Goal: Transaction & Acquisition: Purchase product/service

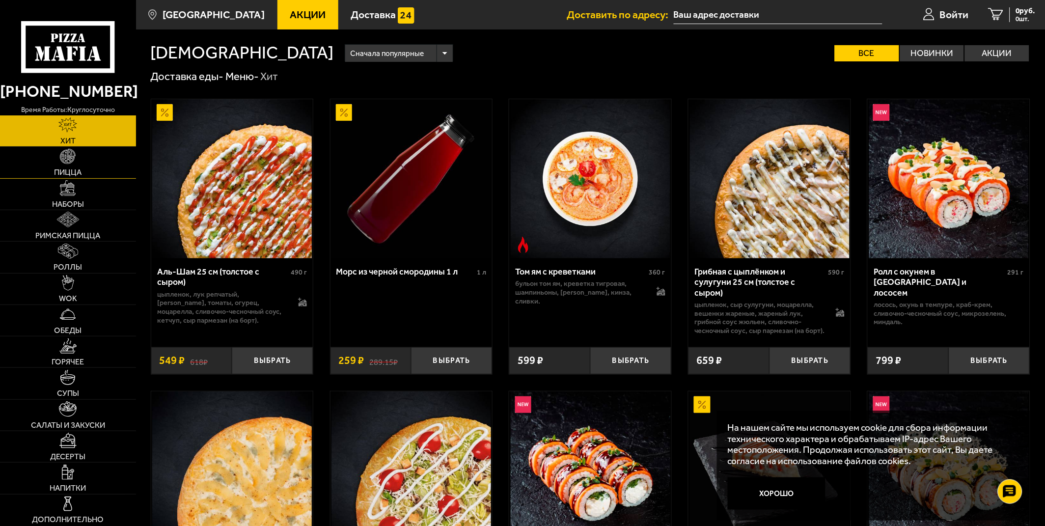
click at [84, 166] on link "Пицца" at bounding box center [68, 162] width 136 height 31
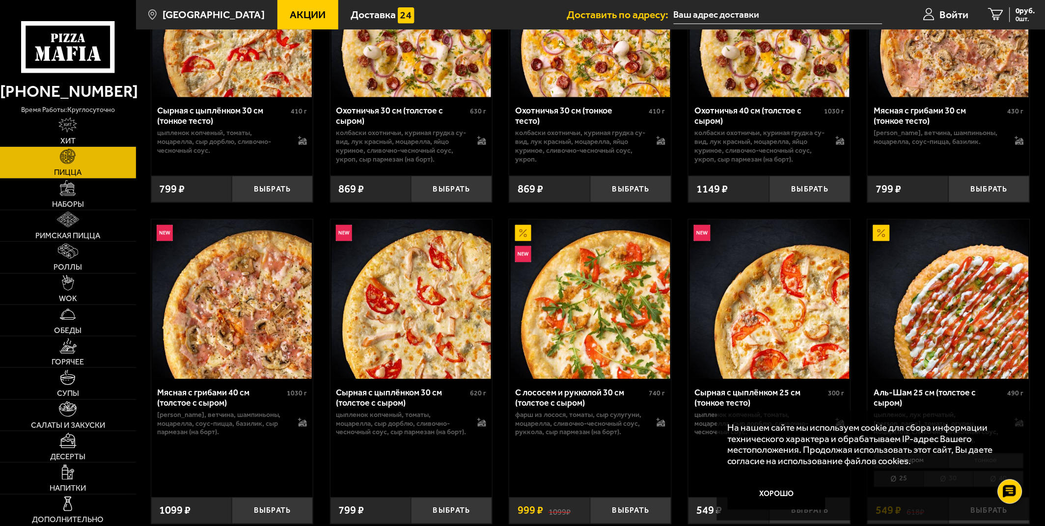
scroll to position [2565, 0]
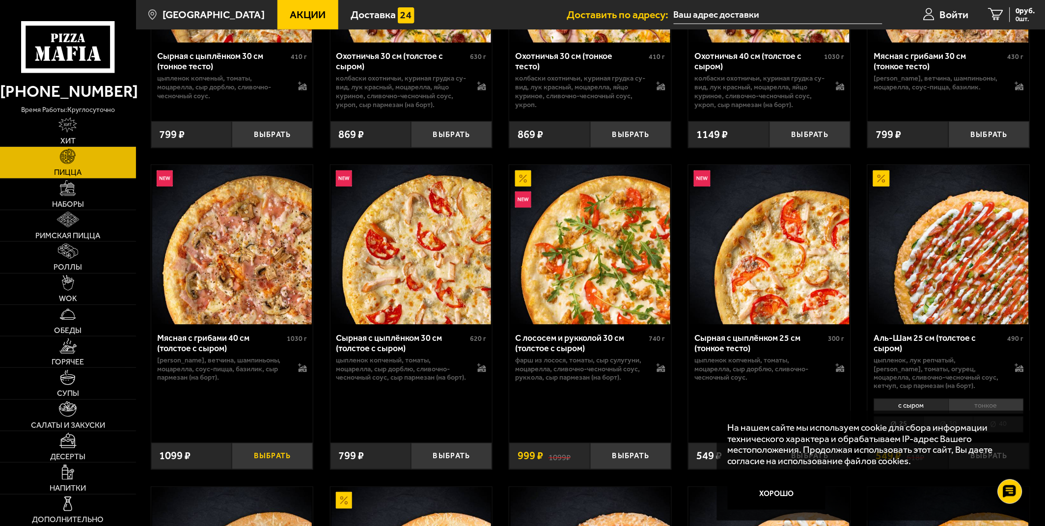
click at [272, 470] on button "Выбрать" at bounding box center [272, 456] width 81 height 27
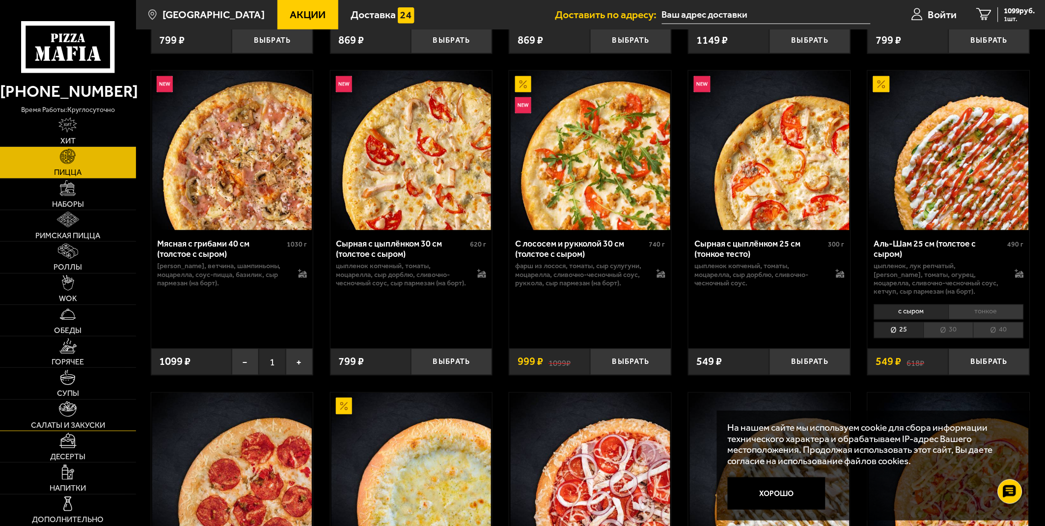
scroll to position [2674, 0]
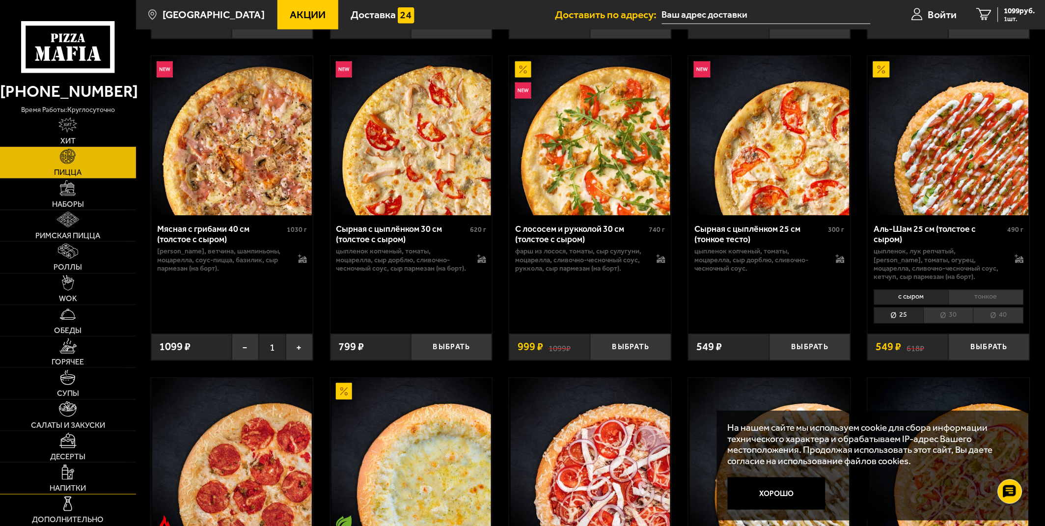
click at [78, 465] on link "Напитки" at bounding box center [68, 478] width 136 height 31
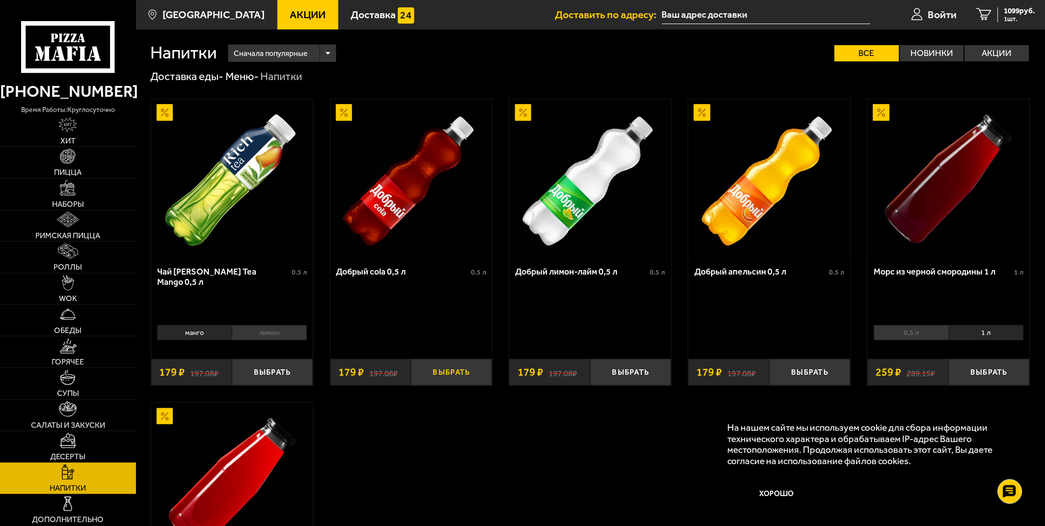
click at [451, 372] on button "Выбрать" at bounding box center [451, 372] width 81 height 27
click at [1011, 7] on span "1099 руб." at bounding box center [1020, 11] width 31 height 8
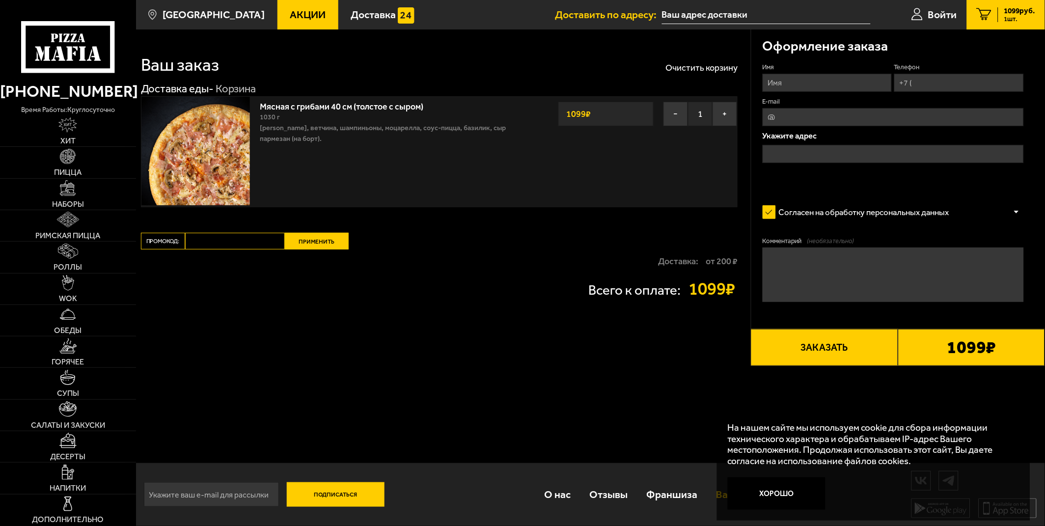
click at [769, 494] on button "Хорошо" at bounding box center [777, 494] width 98 height 33
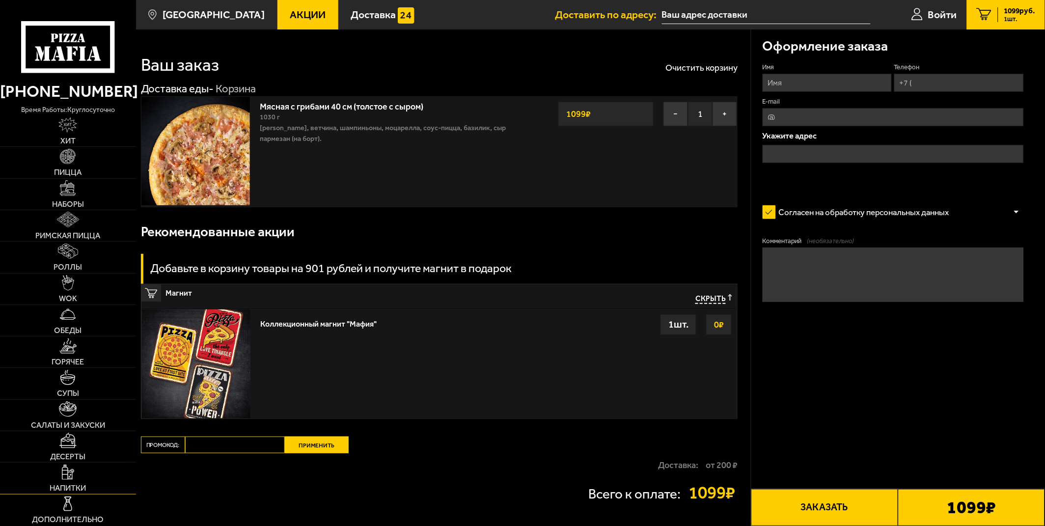
click at [81, 473] on link "Напитки" at bounding box center [68, 478] width 136 height 31
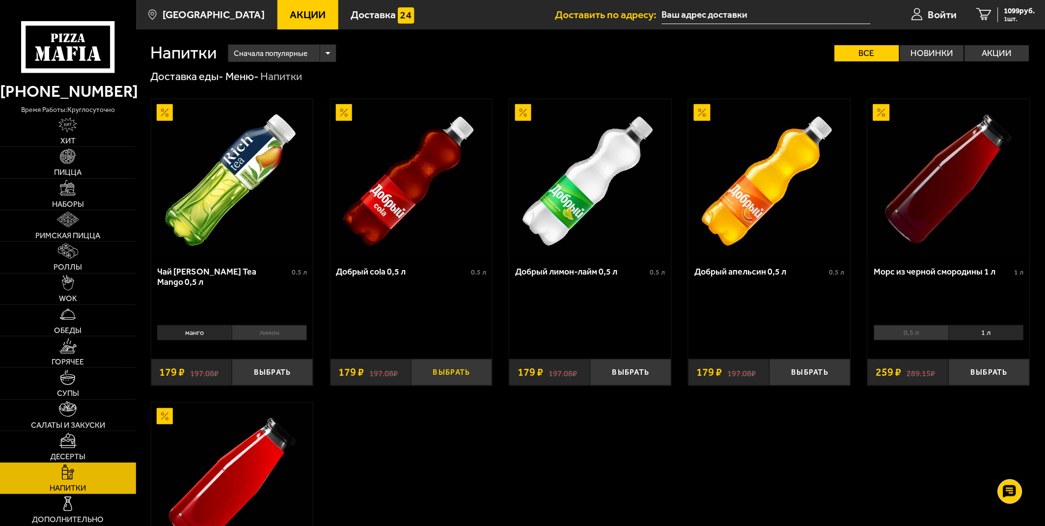
click at [450, 376] on button "Выбрать" at bounding box center [451, 372] width 81 height 27
click at [1017, 10] on span "1278 руб." at bounding box center [1020, 11] width 31 height 8
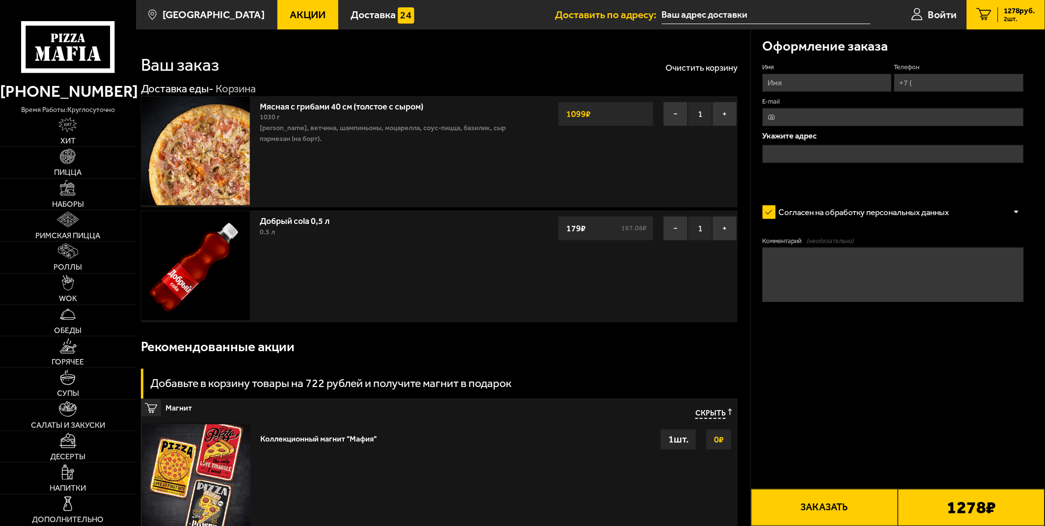
click at [937, 84] on input "Телефон" at bounding box center [960, 83] width 130 height 18
type input "[PHONE_NUMBER]"
type input "[PERSON_NAME]"
type input "[EMAIL_ADDRESS][DOMAIN_NAME]"
type textarea "позвонить на телефон по приезду,спасибо!"
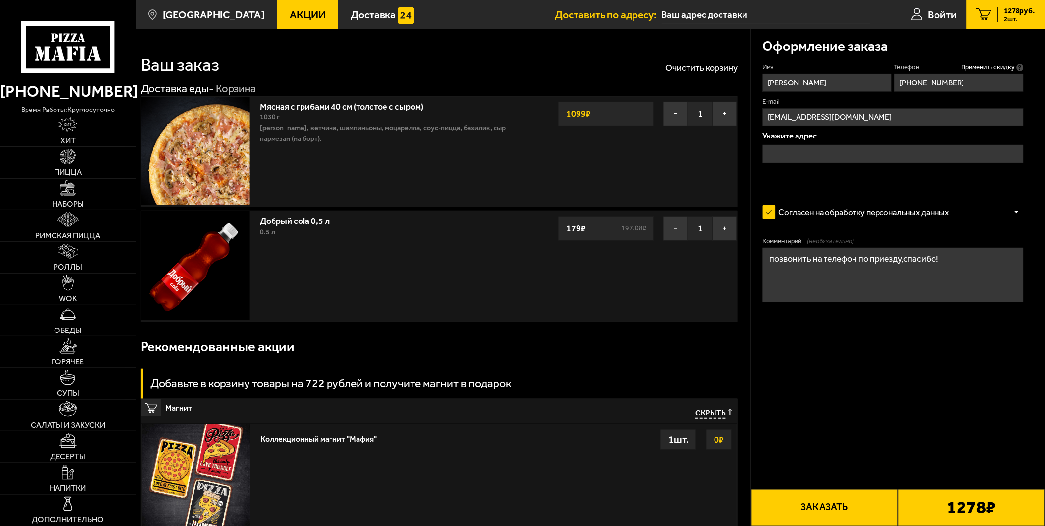
type input "[PHONE_NUMBER]"
drag, startPoint x: 963, startPoint y: 257, endPoint x: 759, endPoint y: 250, distance: 204.0
click at [759, 250] on div "Оформление заказа Имя [PERSON_NAME] Телефон Применить скидку Вы будете зарегист…" at bounding box center [899, 197] width 294 height 337
click at [797, 154] on input "text" at bounding box center [893, 154] width 261 height 18
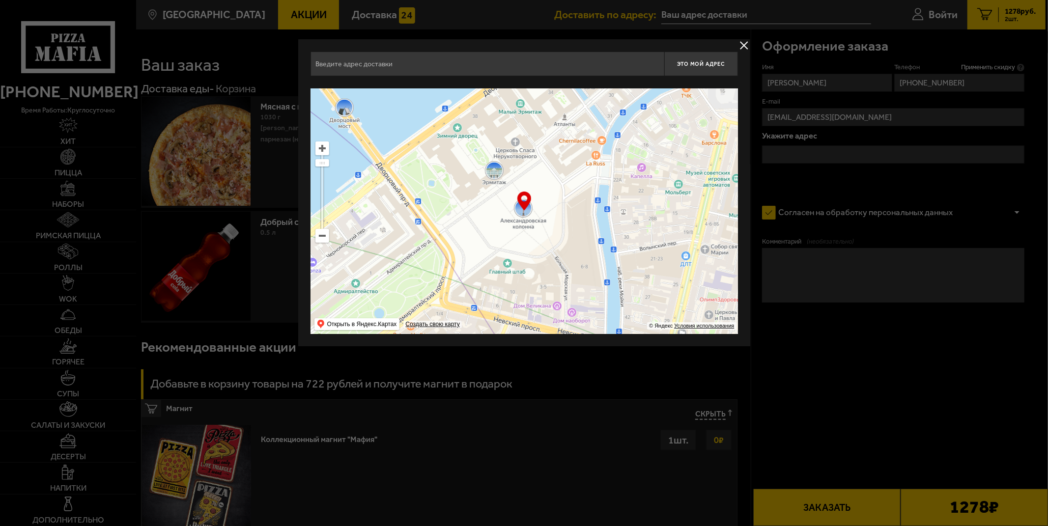
click at [449, 63] on input "text" at bounding box center [487, 64] width 354 height 25
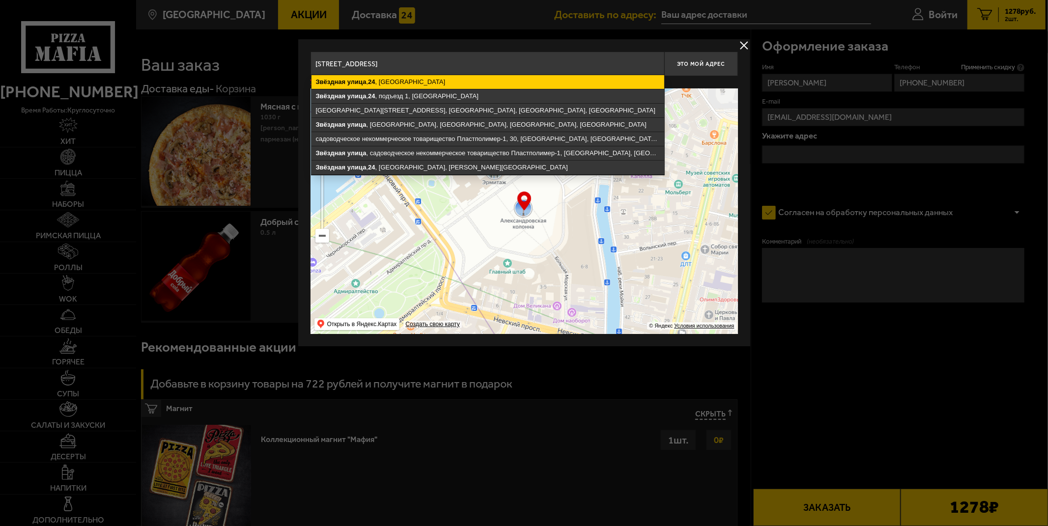
click at [395, 76] on ymaps "[STREET_ADDRESS]" at bounding box center [487, 82] width 353 height 14
type input "[STREET_ADDRESS]"
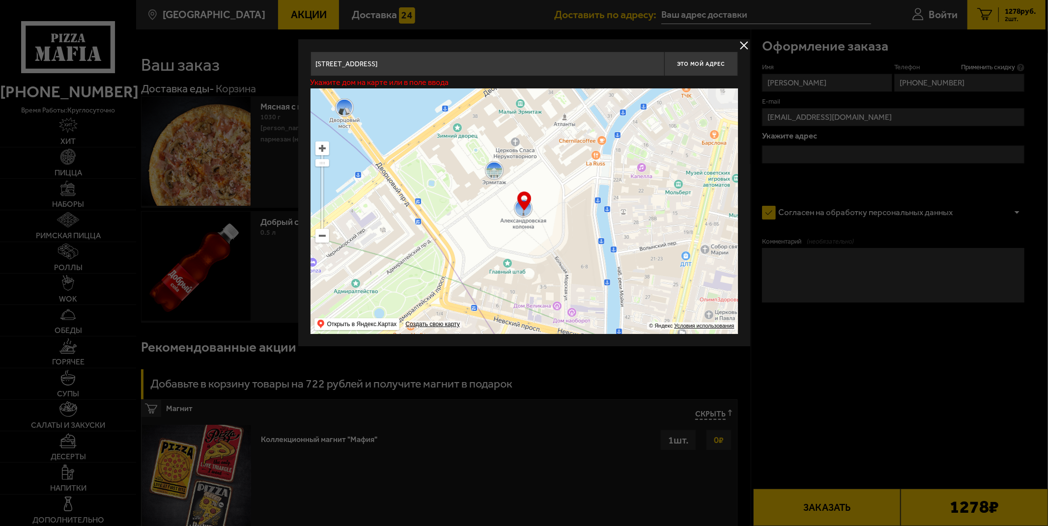
type input "[STREET_ADDRESS]"
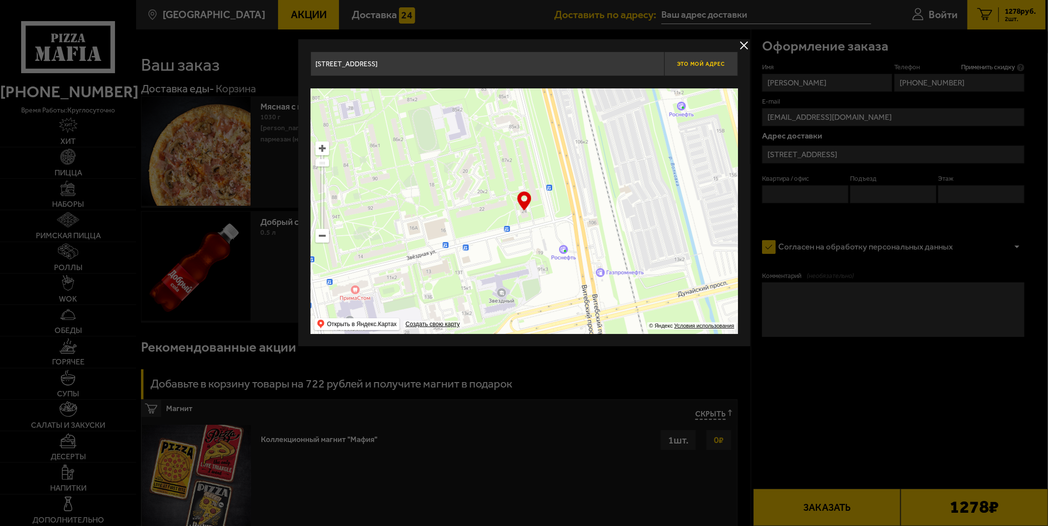
click at [694, 66] on span "Это мой адрес" at bounding box center [700, 64] width 47 height 6
type input "[STREET_ADDRESS]"
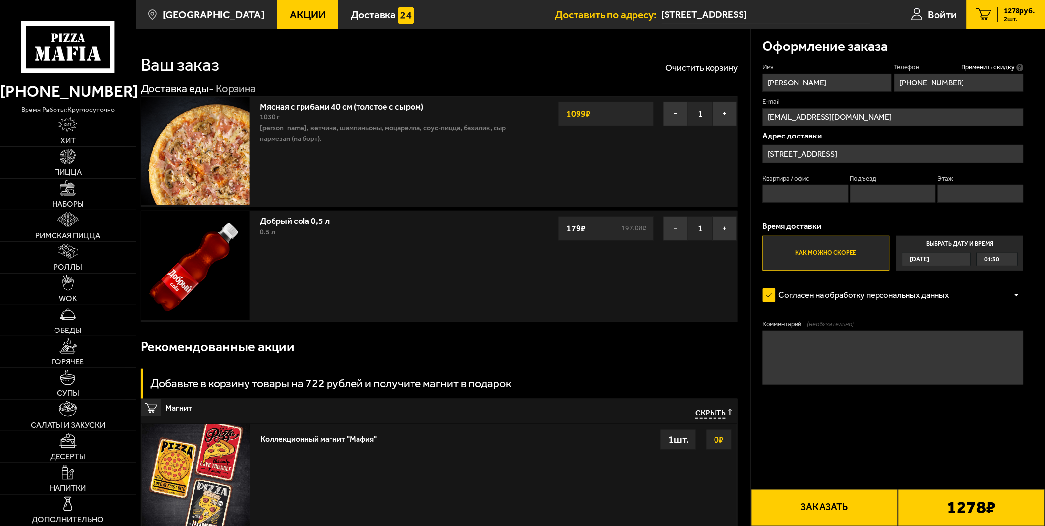
click at [829, 506] on button "Заказать" at bounding box center [825, 507] width 147 height 37
click at [804, 182] on label "Квартира / офис" at bounding box center [806, 178] width 86 height 9
click at [804, 185] on input "Квартира / офис" at bounding box center [806, 194] width 86 height 18
click at [806, 191] on input "Квартира / офис" at bounding box center [806, 194] width 86 height 18
type input "83"
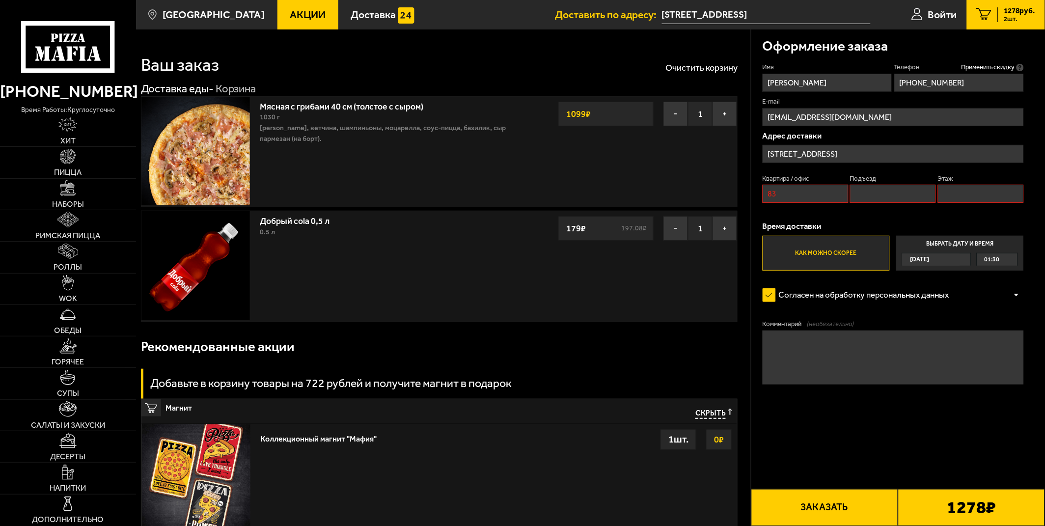
type input "1"
type input "12"
click at [838, 502] on button "Заказать" at bounding box center [825, 507] width 147 height 37
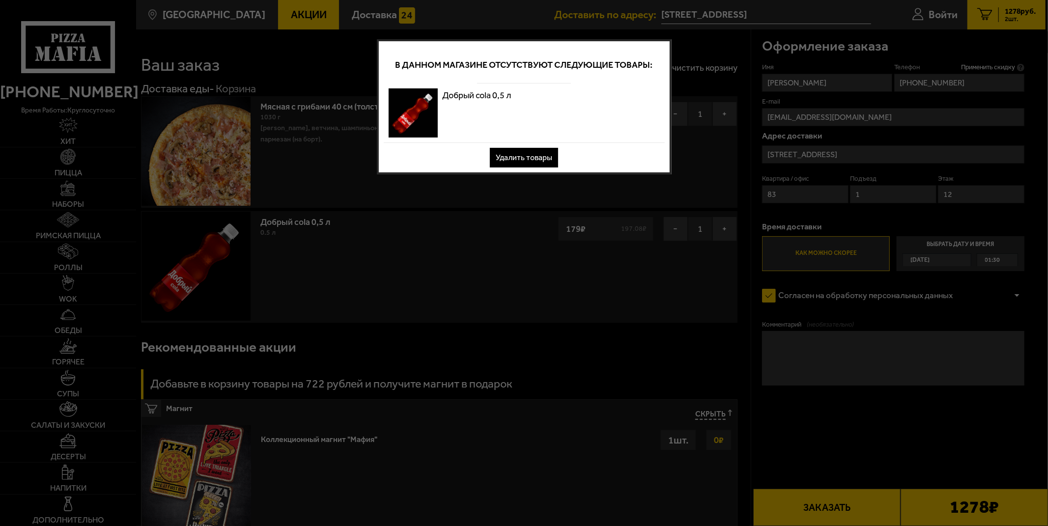
click at [511, 153] on button "Удалить товары" at bounding box center [524, 158] width 68 height 20
